Goal: Check status: Check status

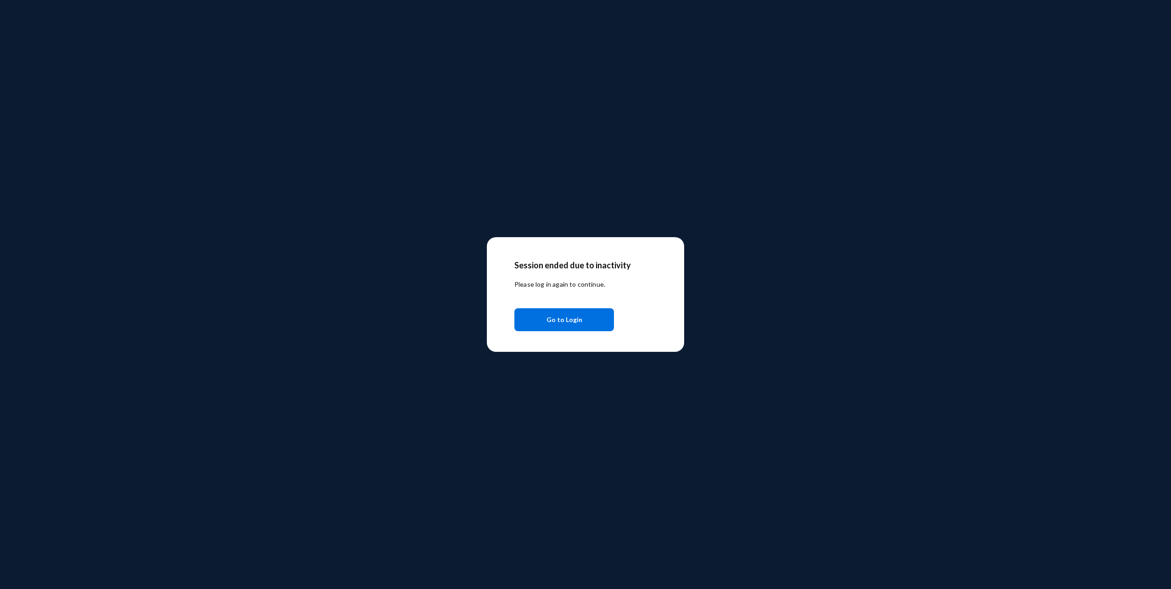
click at [566, 320] on span "Go to Login" at bounding box center [564, 320] width 36 height 17
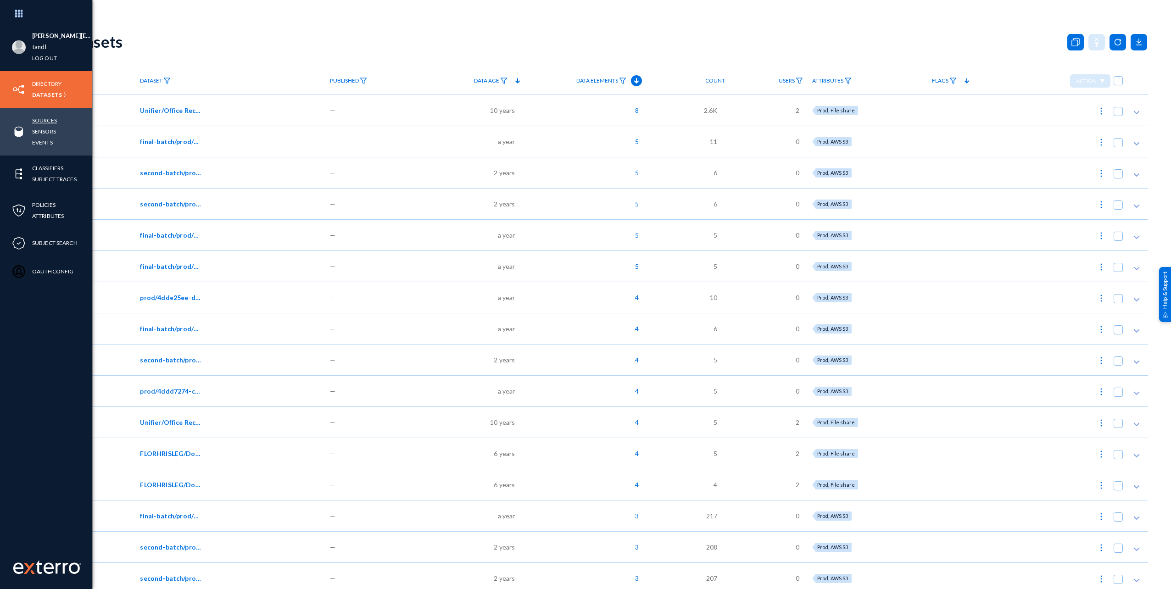
click at [38, 123] on link "Sources" at bounding box center [44, 120] width 25 height 11
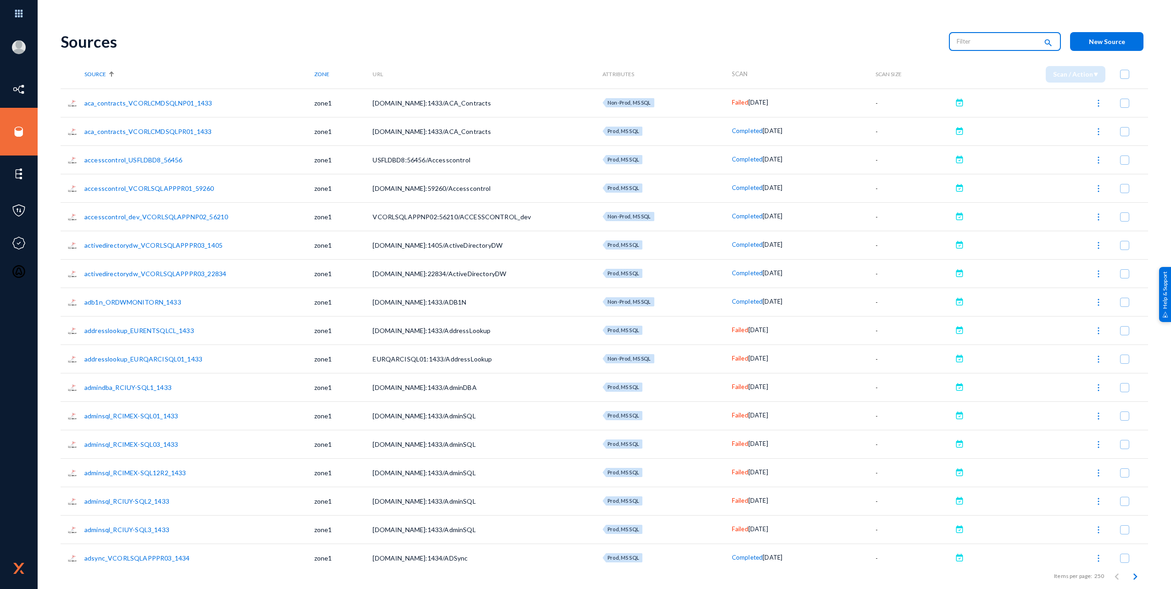
click at [978, 40] on input "text" at bounding box center [997, 41] width 81 height 14
type input "Running"
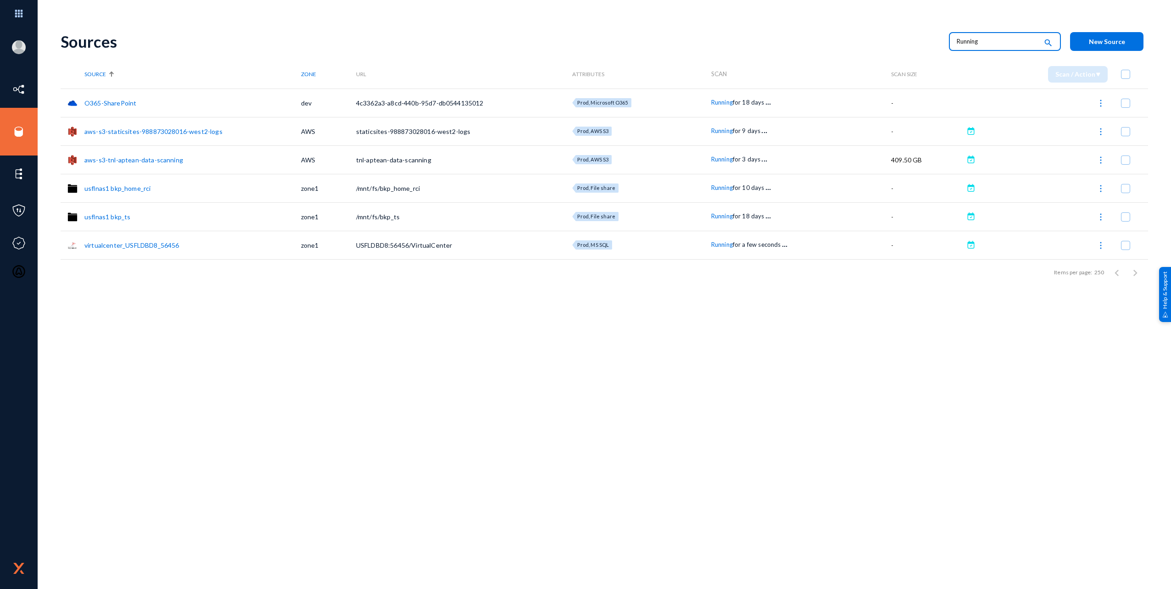
click at [727, 134] on span "Running" at bounding box center [722, 130] width 22 height 7
click at [716, 162] on div at bounding box center [585, 294] width 1171 height 589
click at [716, 162] on span "Running" at bounding box center [722, 159] width 22 height 7
click at [654, 428] on div at bounding box center [585, 294] width 1171 height 589
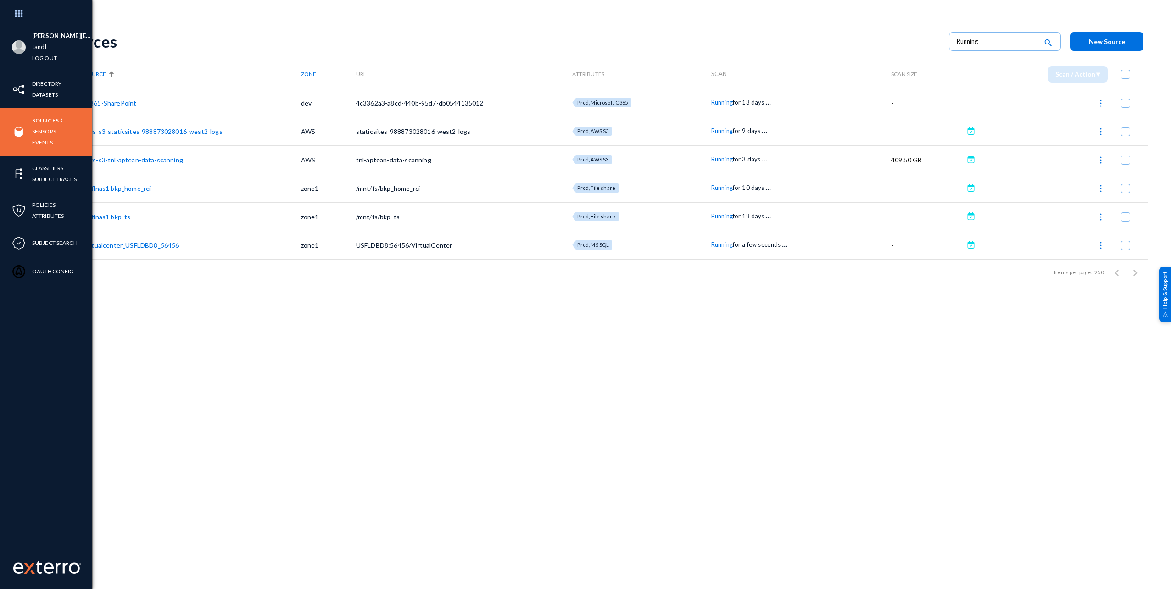
click at [45, 131] on link "Sensors" at bounding box center [44, 131] width 24 height 11
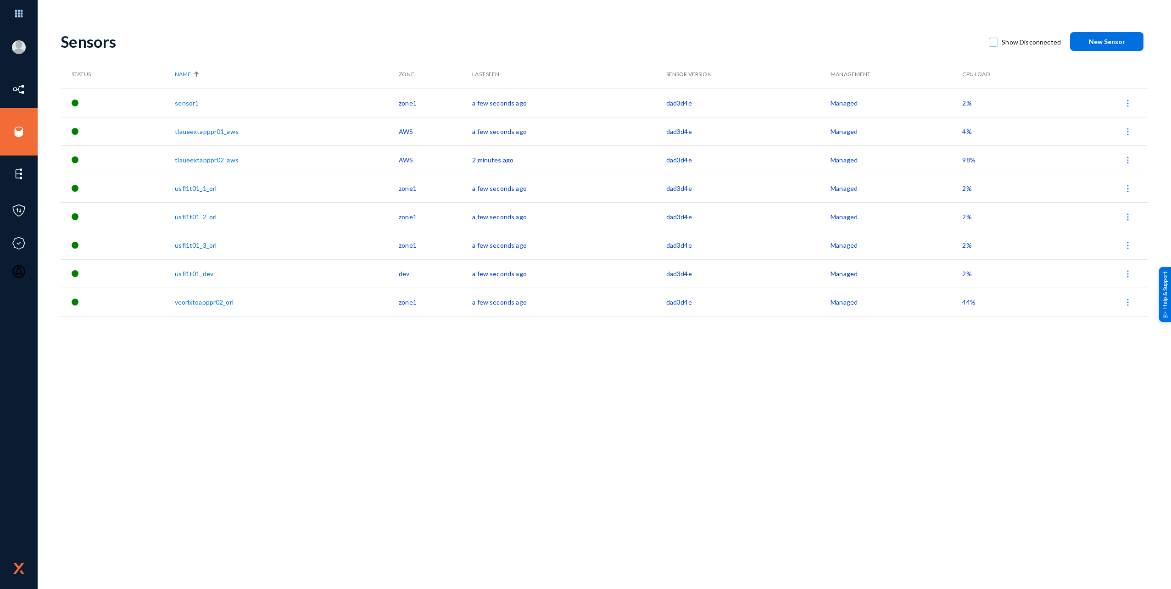
click at [385, 403] on div "Sensors Show Disconnected New Sensor Status Name Zone Last Seen Sensor Version …" at bounding box center [604, 306] width 1087 height 566
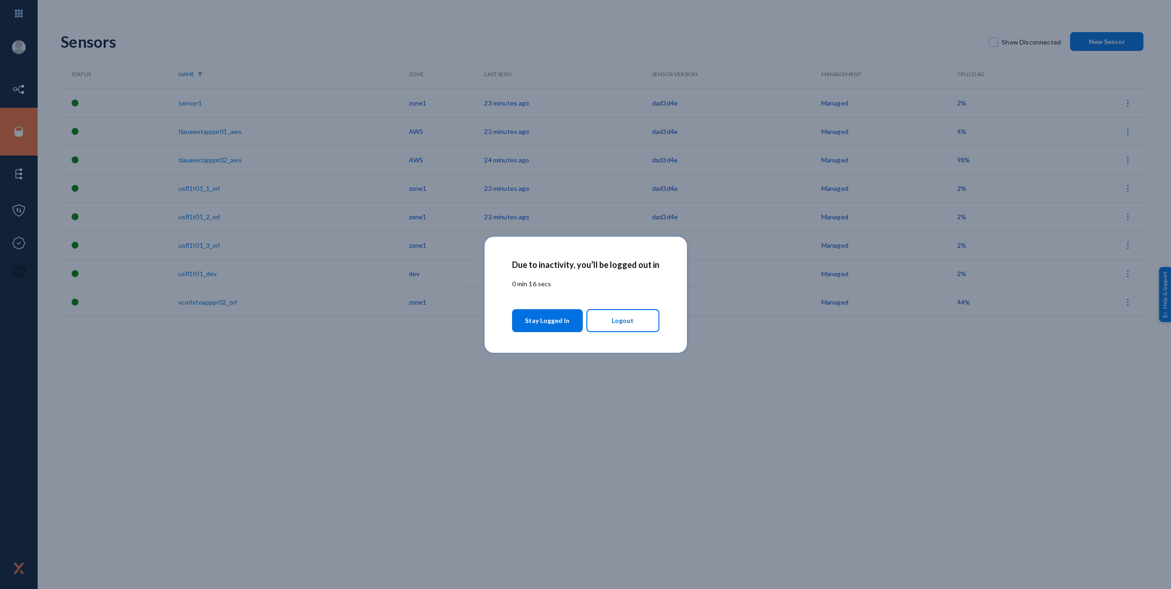
click at [535, 319] on span "Stay Logged In" at bounding box center [547, 320] width 45 height 17
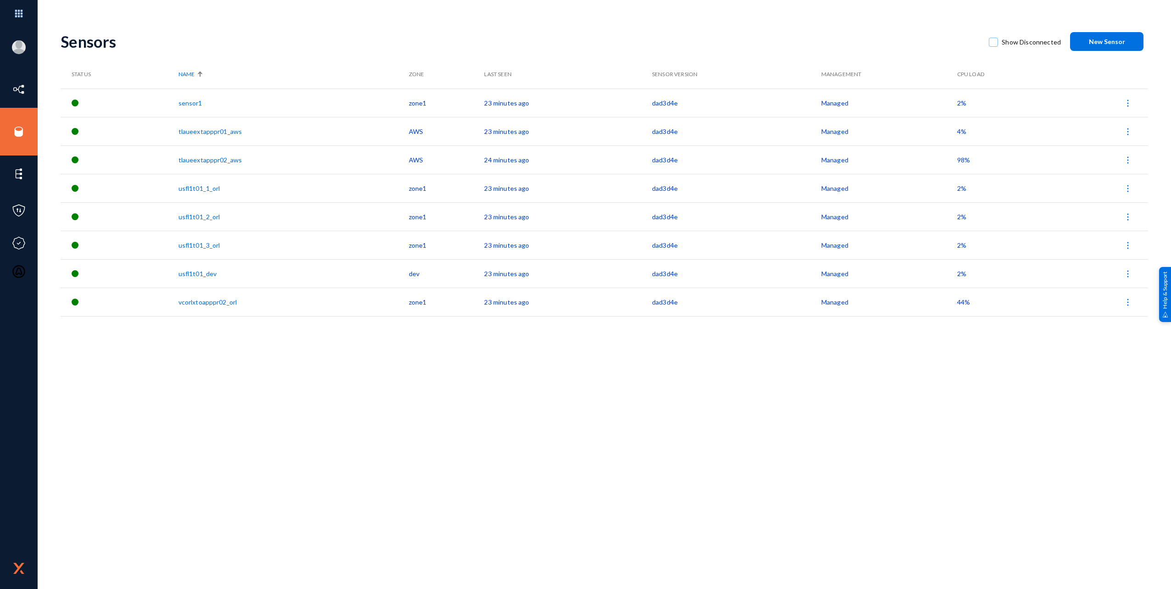
click at [281, 489] on div "Sensors Show Disconnected New Sensor Status Name Zone Last Seen Sensor Version …" at bounding box center [604, 306] width 1087 height 566
